Goal: Information Seeking & Learning: Understand process/instructions

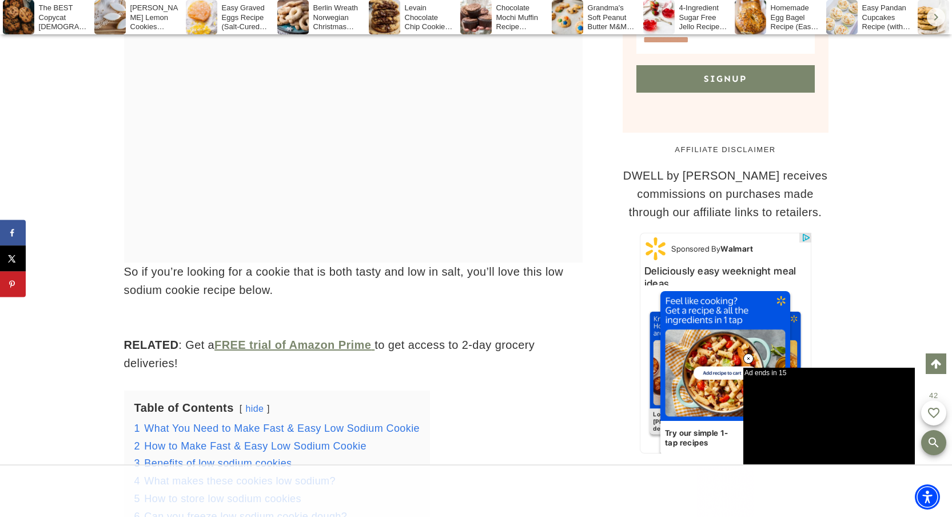
scroll to position [1174, 0]
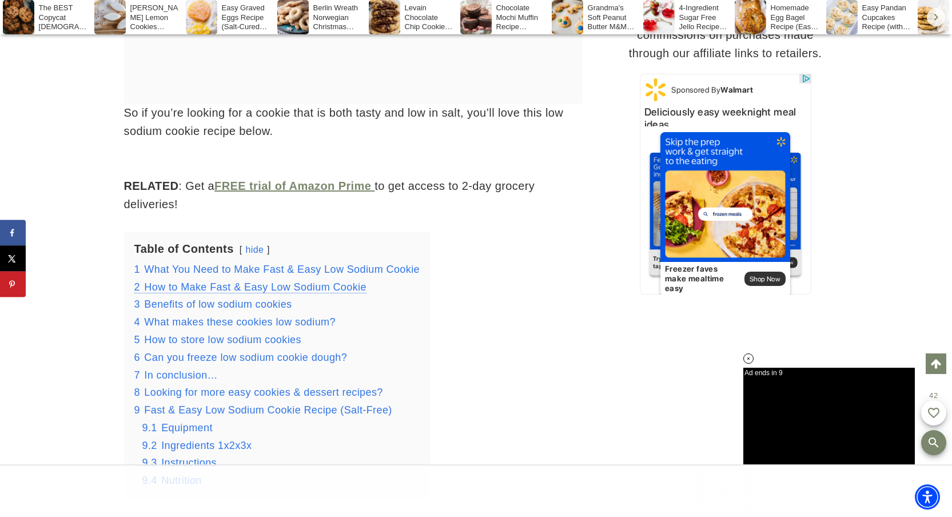
click at [355, 281] on span "How to Make Fast & Easy Low Sodium Cookie" at bounding box center [255, 286] width 222 height 11
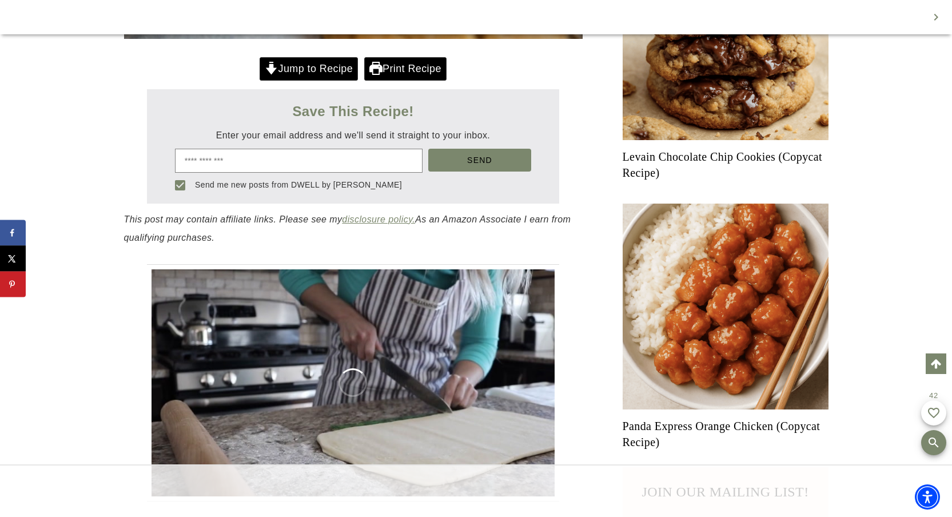
click at [313, 67] on link "Jump to Recipe" at bounding box center [309, 68] width 98 height 23
